Goal: Task Accomplishment & Management: Complete application form

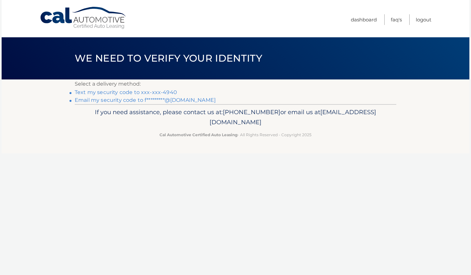
click at [132, 101] on link "Email my security code to f*********@[DOMAIN_NAME]" at bounding box center [145, 100] width 141 height 6
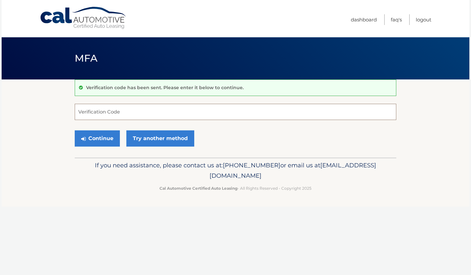
click at [126, 106] on input "Verification Code" at bounding box center [235, 112] width 321 height 16
click at [107, 108] on input "Verification Code" at bounding box center [235, 112] width 321 height 16
type input "815286"
click at [95, 138] on button "Continue" at bounding box center [97, 138] width 45 height 16
click at [164, 24] on nav "Menu Dashboard FAQ's Logout" at bounding box center [281, 18] width 299 height 37
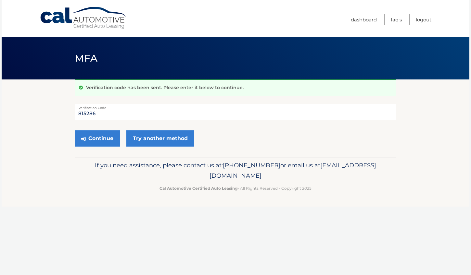
click at [164, 24] on nav "Menu Dashboard FAQ's Logout" at bounding box center [281, 18] width 299 height 37
click at [108, 114] on input "815286" at bounding box center [235, 112] width 321 height 16
type input "815286"
click at [97, 135] on button "Continue" at bounding box center [97, 138] width 45 height 16
click at [52, 123] on section "Verification code has been sent. Please enter it below to continue. 815286 Veri…" at bounding box center [235, 119] width 467 height 78
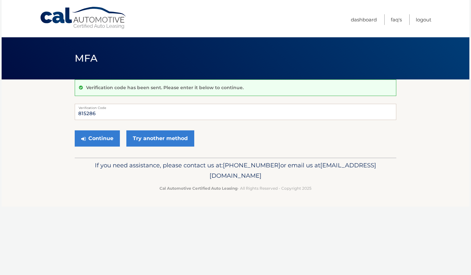
click at [205, 20] on nav "Menu Dashboard FAQ's Logout" at bounding box center [281, 18] width 299 height 37
click at [414, 19] on li "Logout" at bounding box center [420, 19] width 22 height 11
click at [426, 20] on link "Logout" at bounding box center [424, 19] width 16 height 11
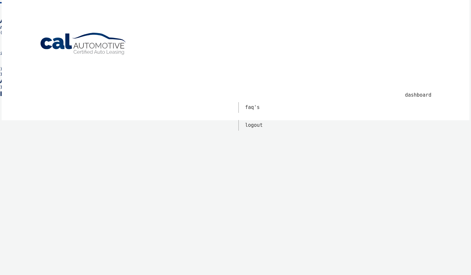
click at [261, 31] on div "Cal Automotive" at bounding box center [235, 24] width 391 height 16
